Goal: Find specific page/section: Find specific page/section

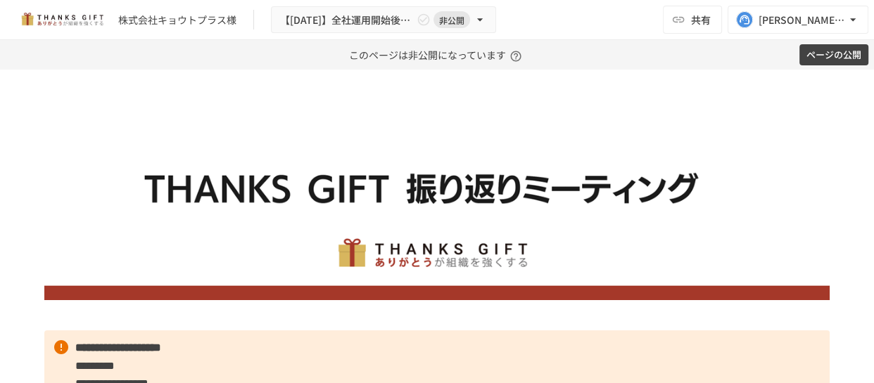
drag, startPoint x: 666, startPoint y: 82, endPoint x: 678, endPoint y: 85, distance: 12.3
click at [587, 117] on img at bounding box center [436, 202] width 785 height 196
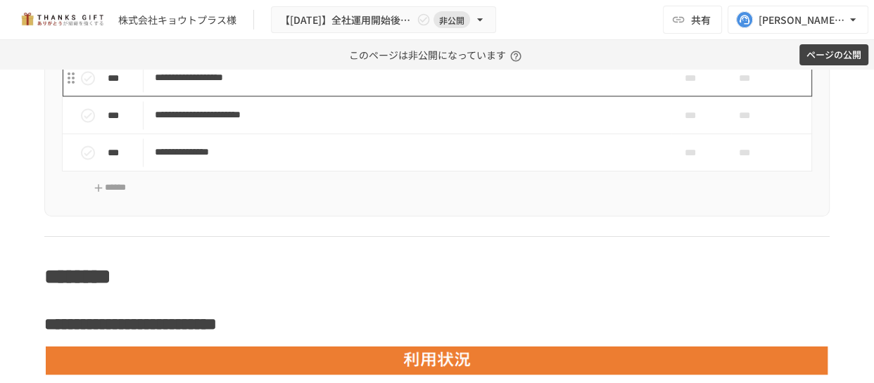
scroll to position [2024, 0]
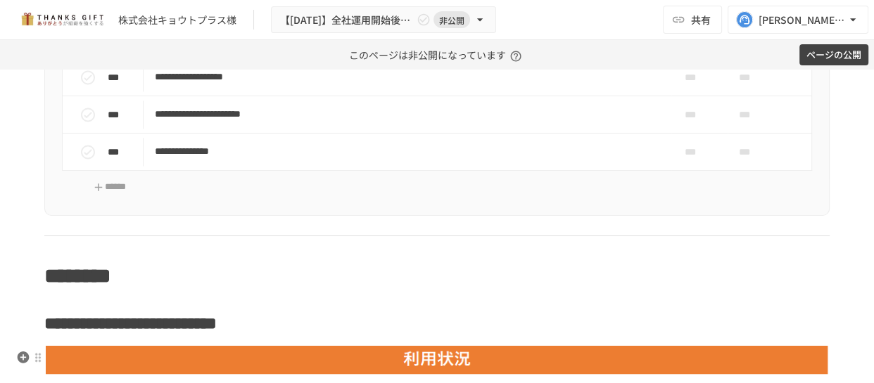
drag, startPoint x: 394, startPoint y: 346, endPoint x: 330, endPoint y: 327, distance: 66.8
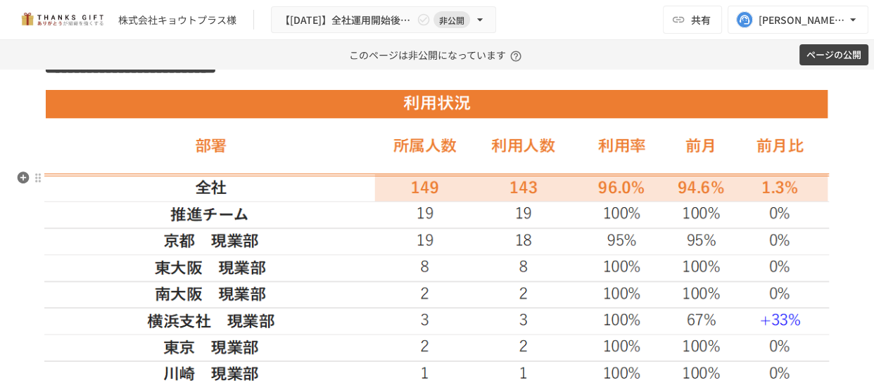
scroll to position [2343, 0]
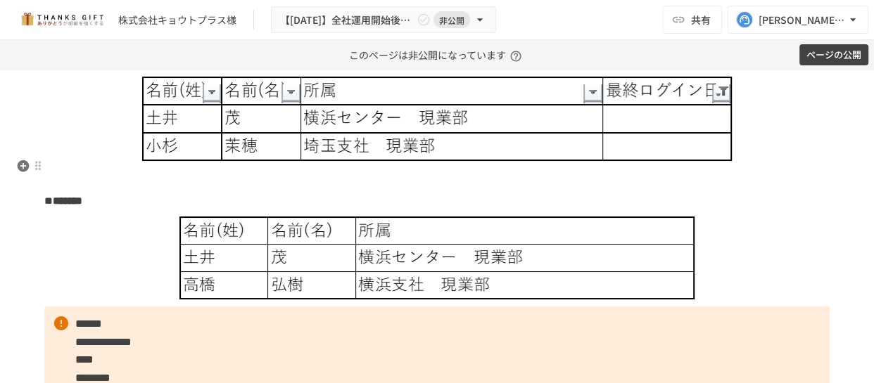
scroll to position [3111, 0]
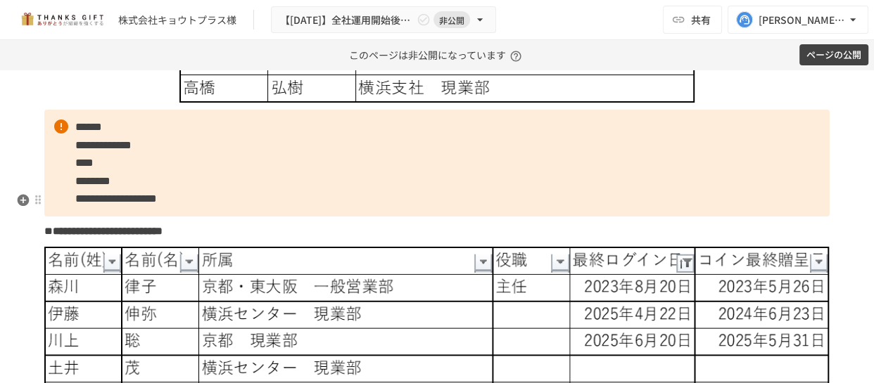
scroll to position [3239, 0]
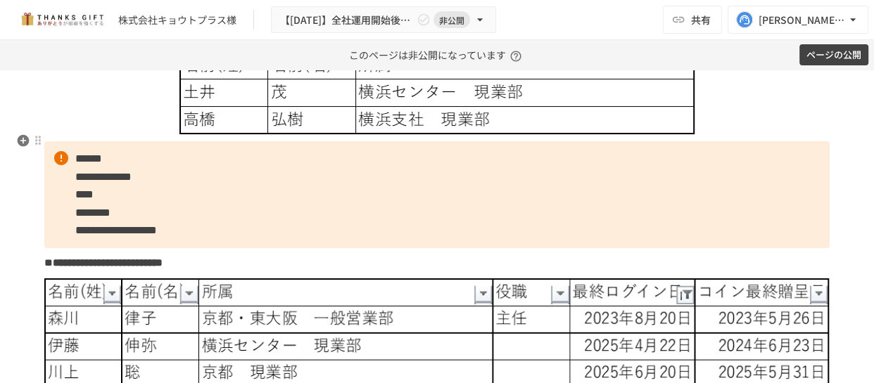
drag, startPoint x: 185, startPoint y: 205, endPoint x: 224, endPoint y: 200, distance: 39.1
click at [224, 135] on img at bounding box center [437, 93] width 516 height 84
click at [234, 248] on p "**********" at bounding box center [436, 194] width 785 height 107
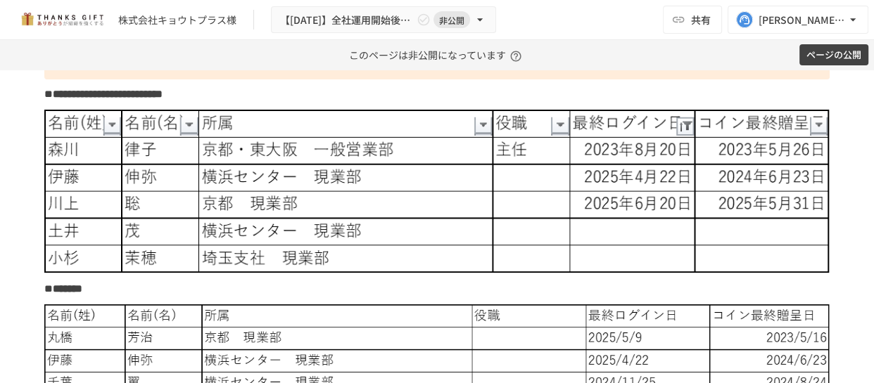
scroll to position [3431, 0]
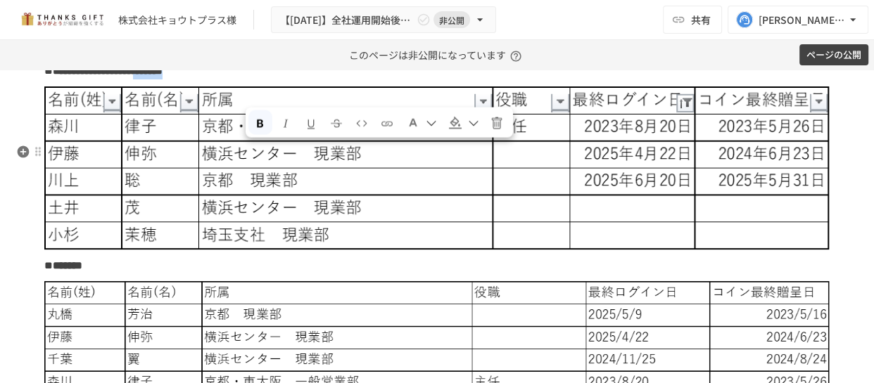
drag, startPoint x: 279, startPoint y: 150, endPoint x: 310, endPoint y: 150, distance: 31.0
click at [310, 80] on p "**********" at bounding box center [436, 71] width 785 height 18
click at [334, 80] on p "**********" at bounding box center [436, 71] width 785 height 18
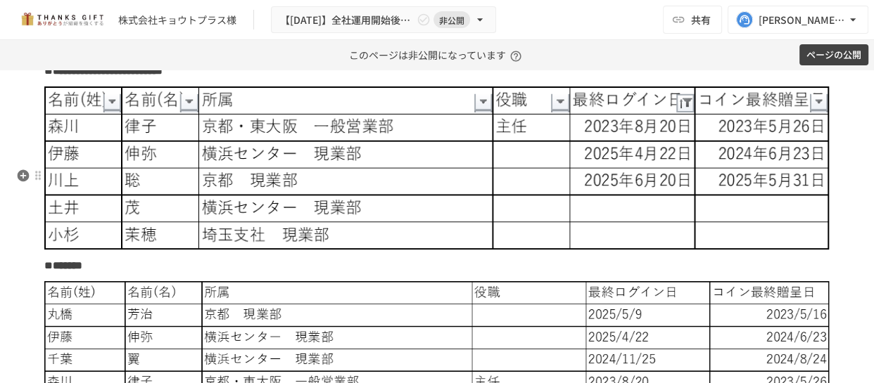
click at [577, 211] on img at bounding box center [436, 169] width 785 height 165
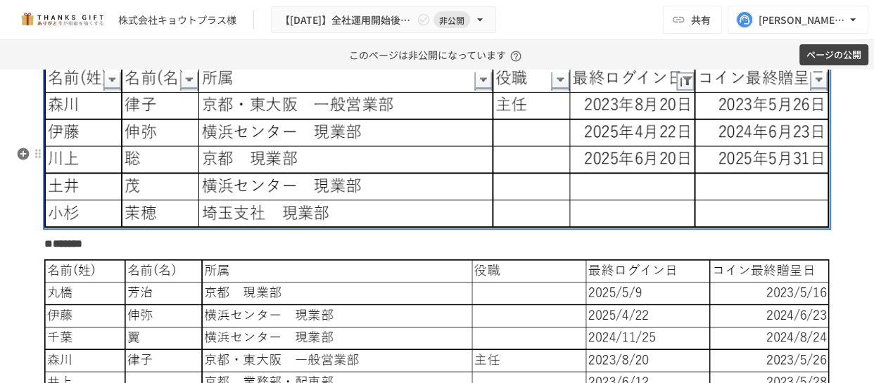
scroll to position [3454, 0]
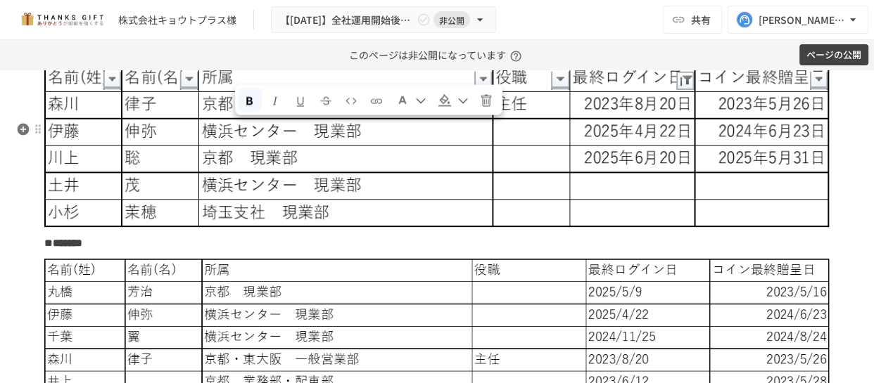
drag, startPoint x: 323, startPoint y: 132, endPoint x: 232, endPoint y: 133, distance: 90.8
click at [232, 58] on p "**********" at bounding box center [436, 48] width 785 height 18
click at [294, 190] on img at bounding box center [436, 146] width 785 height 165
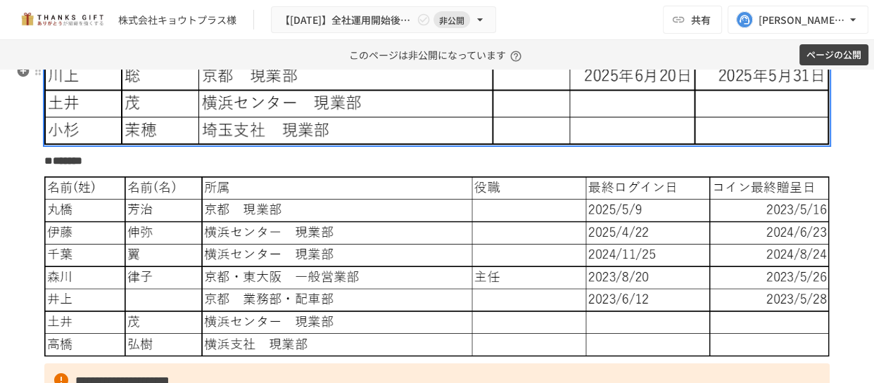
scroll to position [3525, 0]
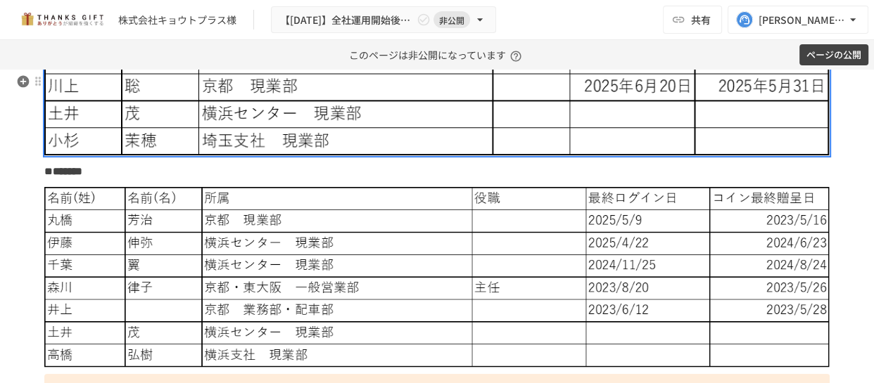
click at [676, 157] on img at bounding box center [436, 74] width 785 height 165
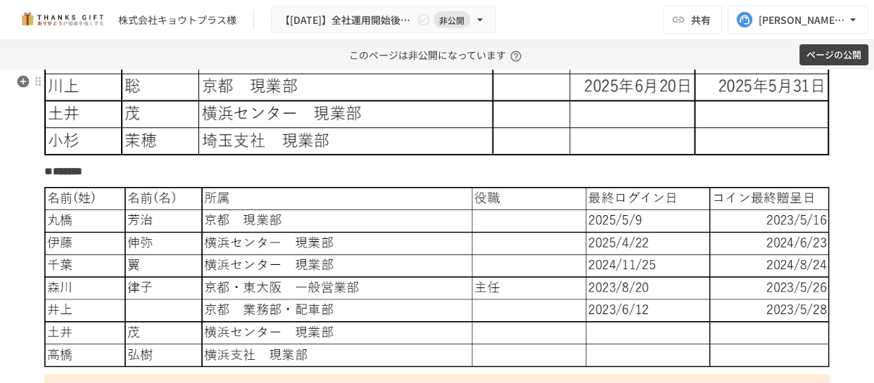
click at [676, 157] on img at bounding box center [436, 74] width 785 height 165
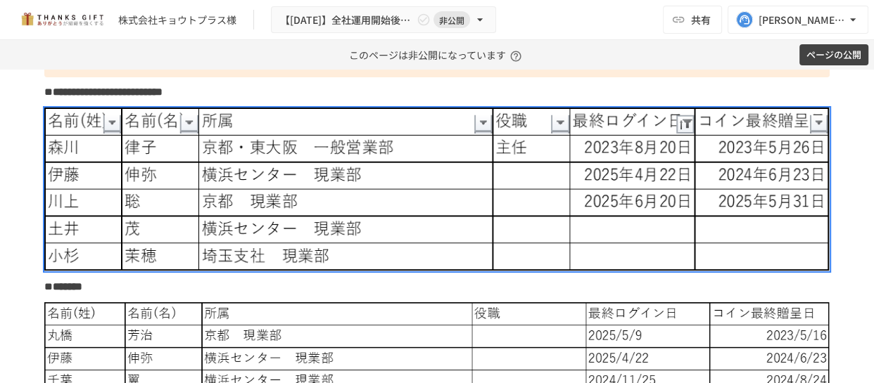
scroll to position [3398, 0]
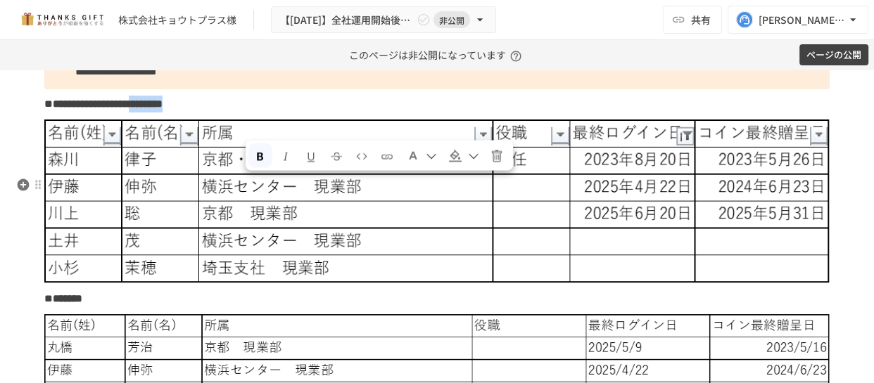
drag, startPoint x: 273, startPoint y: 188, endPoint x: 266, endPoint y: 184, distance: 7.9
click at [163, 109] on strong "**********" at bounding box center [108, 104] width 110 height 11
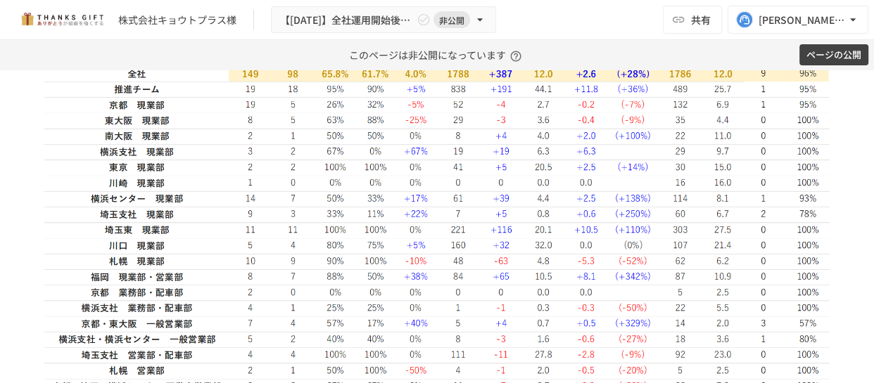
scroll to position [4031, 0]
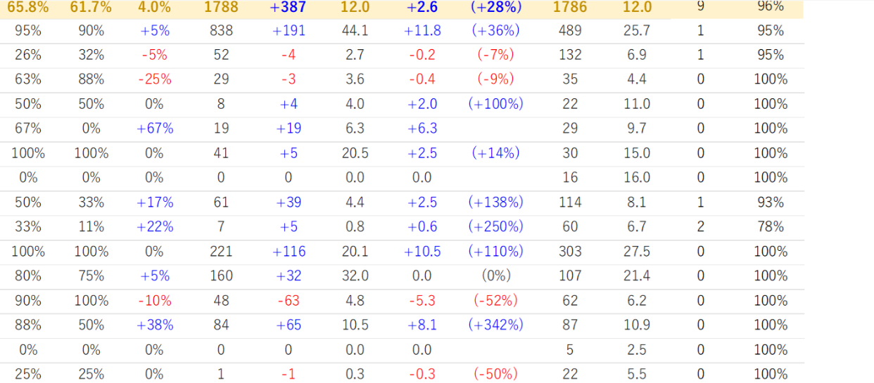
drag, startPoint x: 792, startPoint y: 157, endPoint x: 817, endPoint y: 157, distance: 24.6
click at [817, 157] on img at bounding box center [436, 228] width 785 height 427
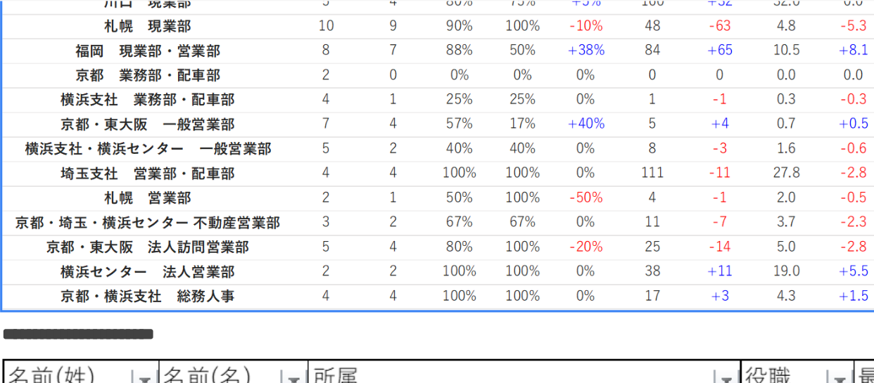
scroll to position [4210, 0]
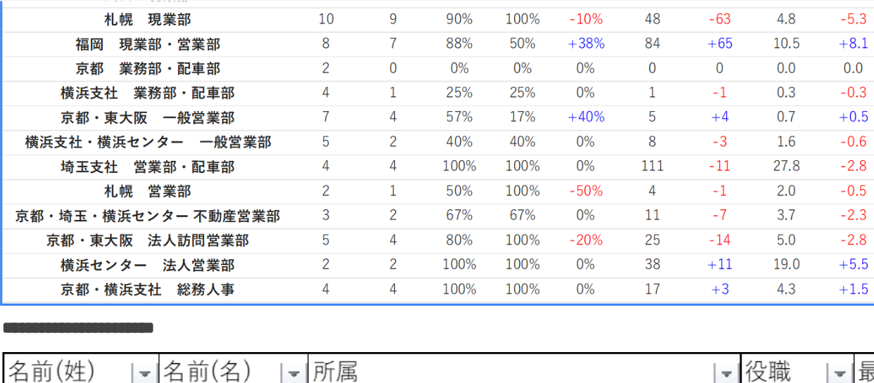
drag, startPoint x: 445, startPoint y: 227, endPoint x: 457, endPoint y: 227, distance: 11.3
click at [457, 227] on img at bounding box center [436, 48] width 785 height 427
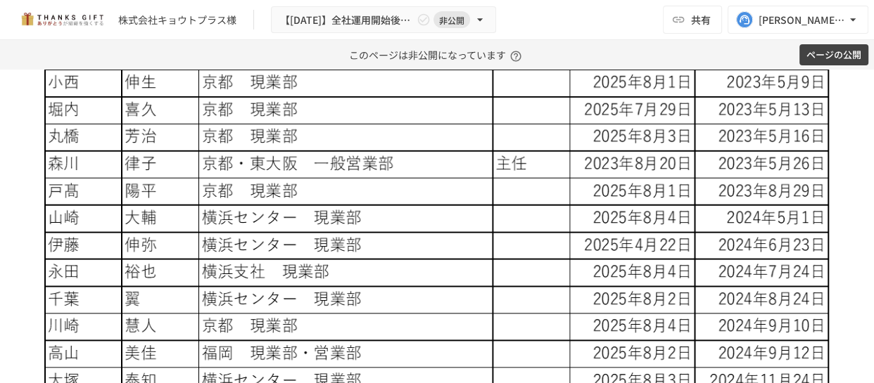
scroll to position [5067, 0]
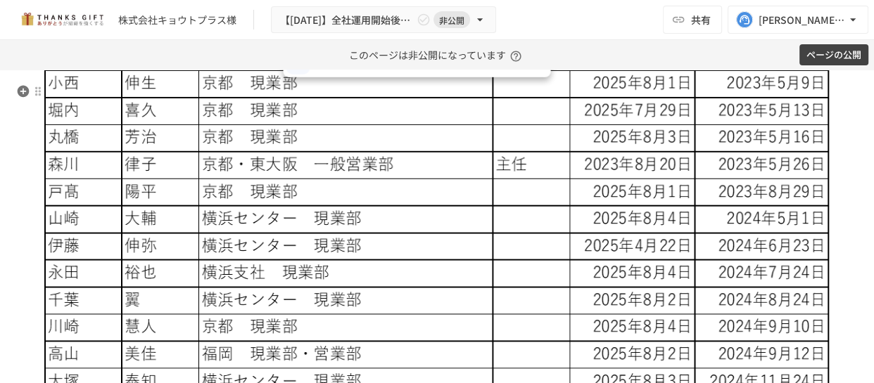
drag, startPoint x: 283, startPoint y: 88, endPoint x: 396, endPoint y: 91, distance: 113.3
click at [396, 37] on p "**********" at bounding box center [436, 18] width 785 height 35
click at [407, 177] on img at bounding box center [436, 247] width 785 height 408
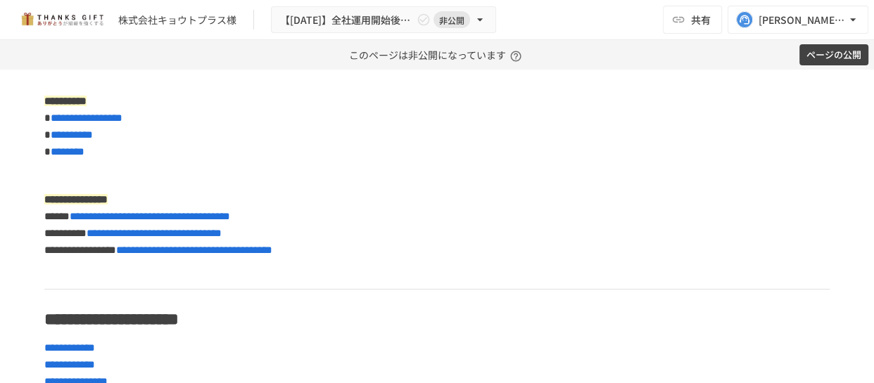
scroll to position [0, 0]
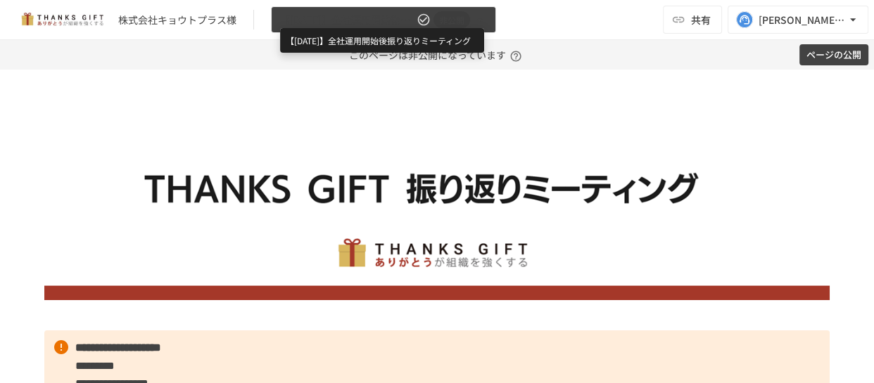
click at [391, 21] on span "【[DATE]】全社運用開始後振り返りミーティング" at bounding box center [347, 20] width 134 height 18
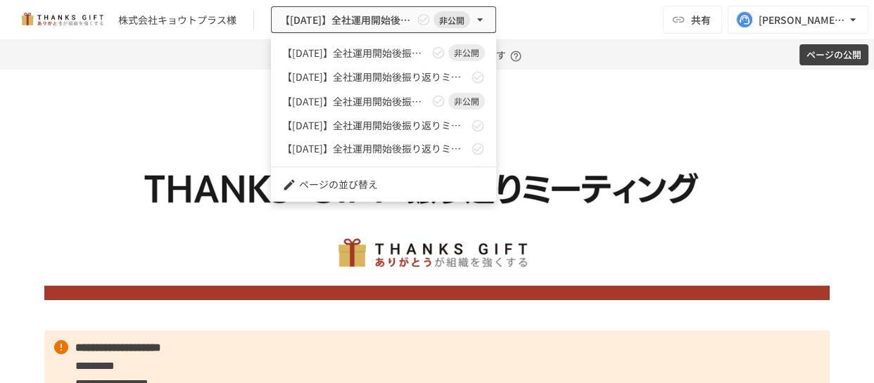
click at [591, 137] on div at bounding box center [437, 191] width 874 height 383
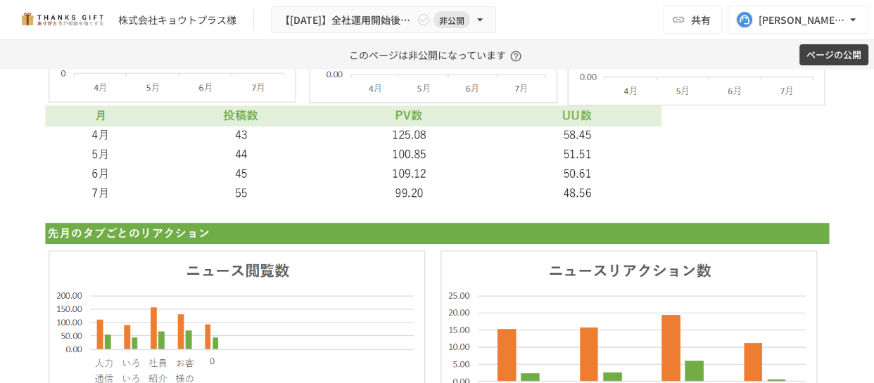
scroll to position [9209, 0]
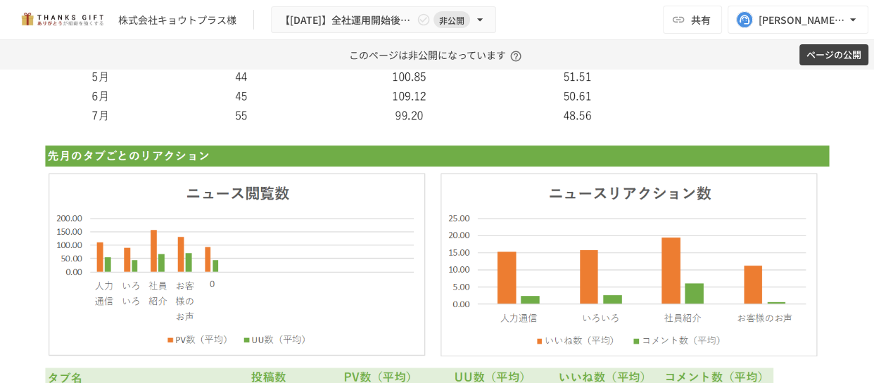
click at [602, 288] on img at bounding box center [436, 152] width 785 height 673
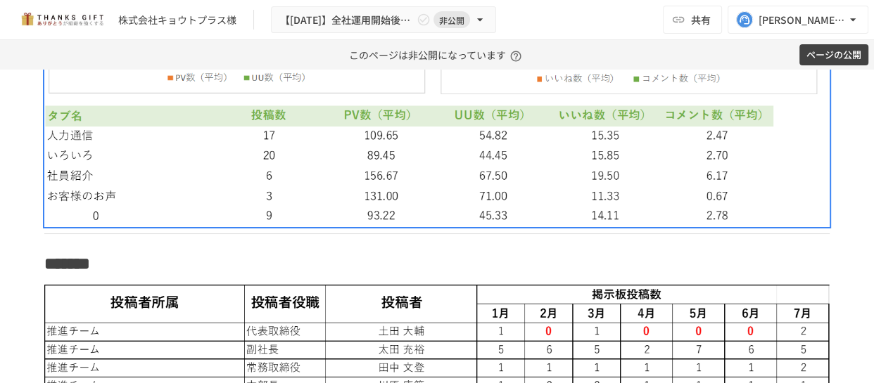
scroll to position [9471, 0]
drag, startPoint x: 723, startPoint y: 253, endPoint x: 698, endPoint y: 252, distance: 24.7
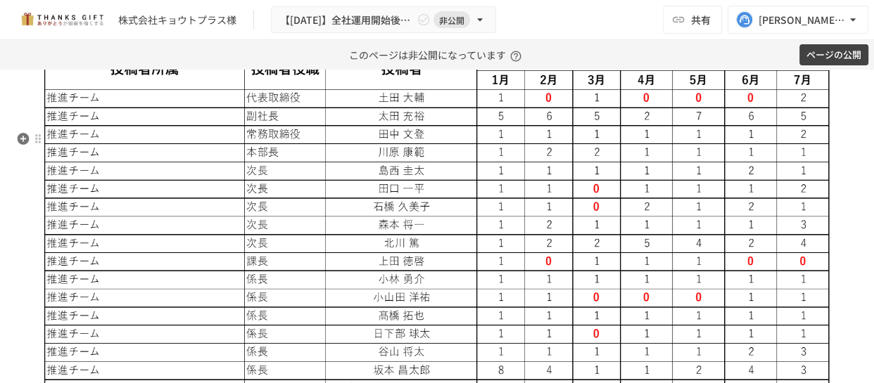
scroll to position [9704, 0]
